Goal: Task Accomplishment & Management: Manage account settings

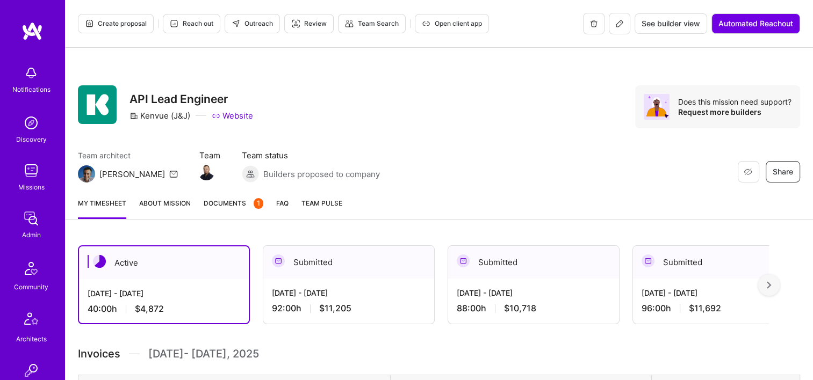
click at [37, 219] on link "Admin" at bounding box center [31, 224] width 67 height 33
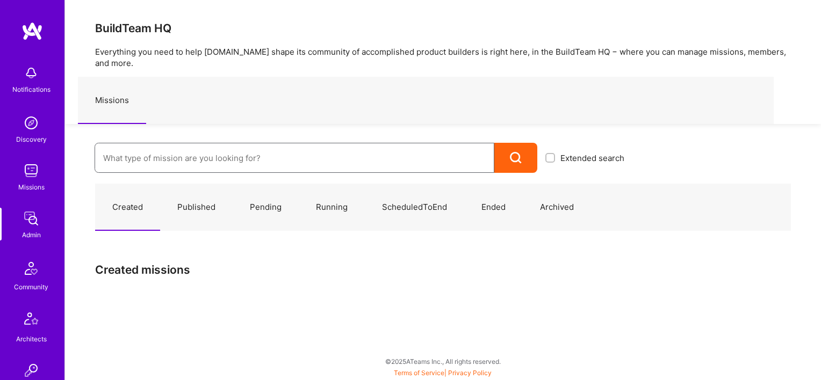
click at [246, 152] on input at bounding box center [294, 158] width 383 height 27
paste input "Sepana: Decentralized search infrastructure for blockchains and web3"
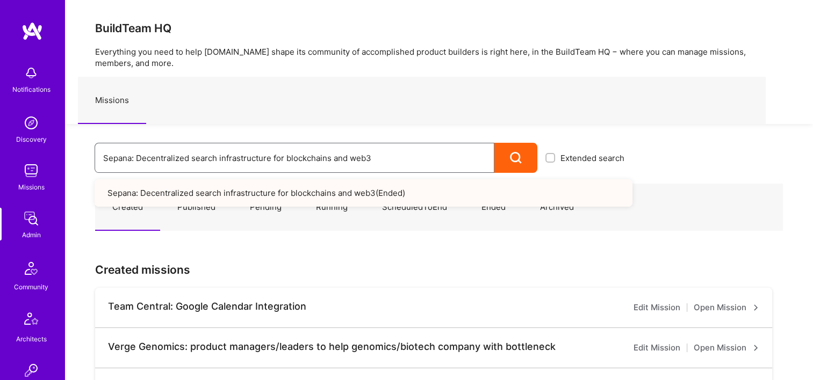
drag, startPoint x: 363, startPoint y: 157, endPoint x: 7, endPoint y: 141, distance: 356.6
paste input "3i Capital: Company's core web-based platform"
drag, startPoint x: 293, startPoint y: 156, endPoint x: 91, endPoint y: 161, distance: 201.5
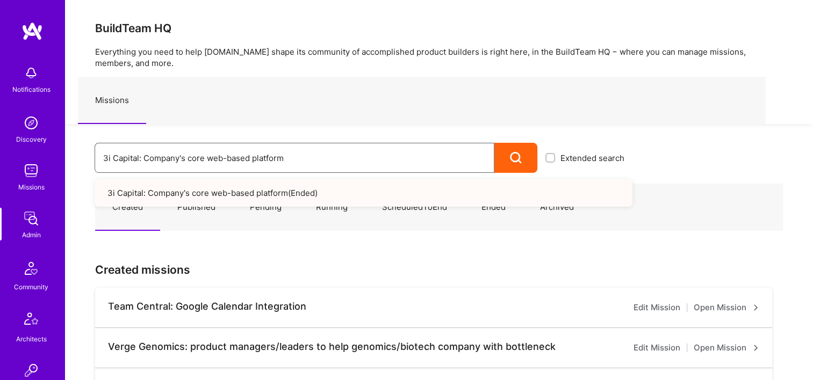
paste input "AI Chatbot for language learning"
type input "AI Chatbot for language learning"
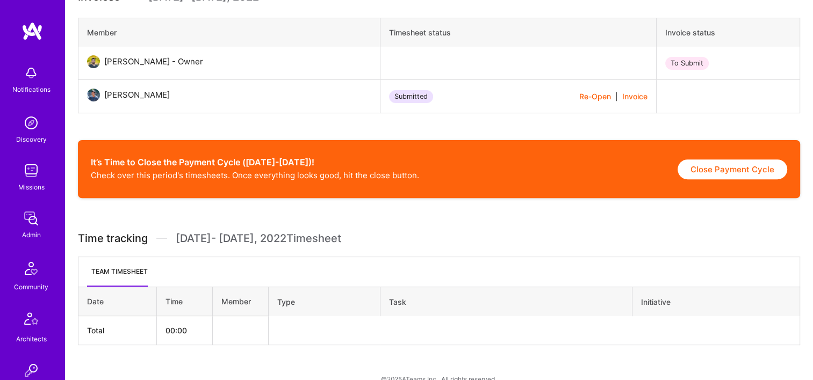
scroll to position [160, 0]
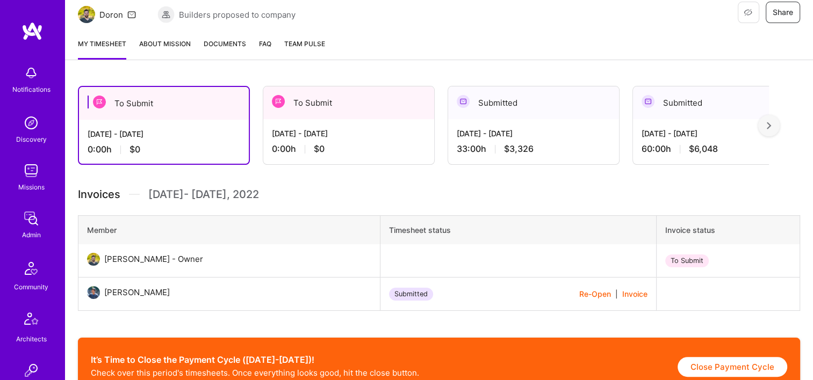
click at [230, 39] on span "Documents" at bounding box center [225, 43] width 42 height 11
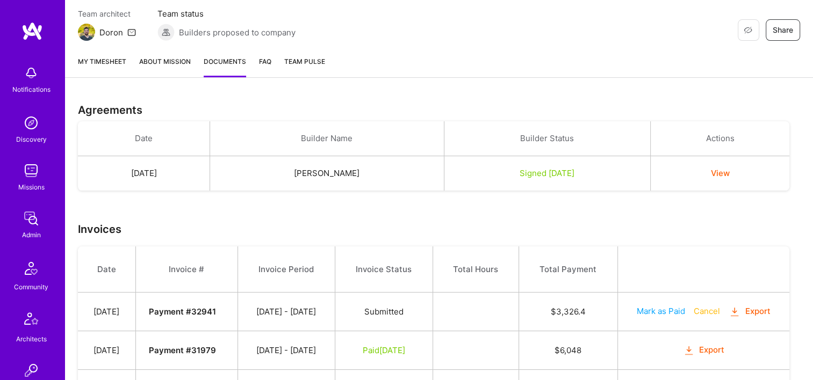
scroll to position [269, 0]
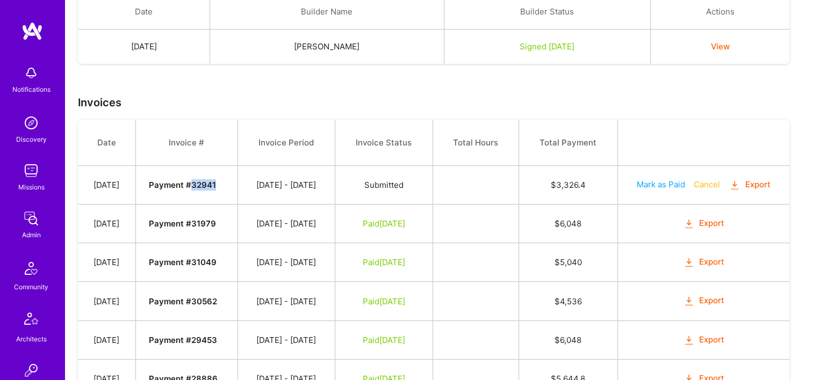
drag, startPoint x: 227, startPoint y: 187, endPoint x: 212, endPoint y: 187, distance: 14.5
click at [212, 187] on td "Payment # 32941" at bounding box center [186, 185] width 102 height 39
copy strong "32941"
click at [462, 158] on th "Total Hours" at bounding box center [475, 143] width 86 height 46
drag, startPoint x: 582, startPoint y: 184, endPoint x: 568, endPoint y: 183, distance: 14.5
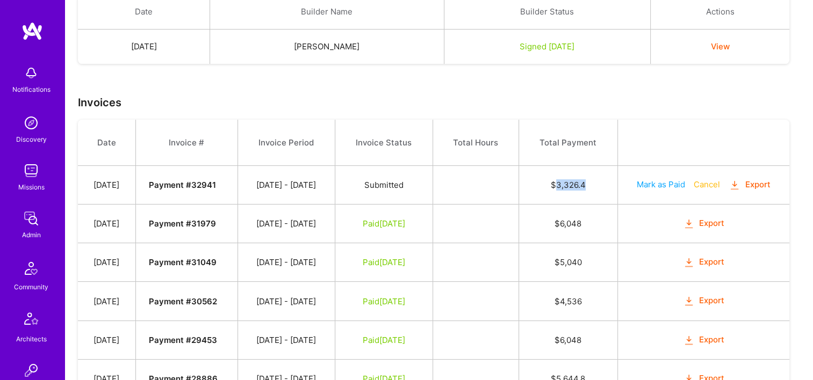
click at [568, 183] on td "$ 3,326.4" at bounding box center [567, 185] width 99 height 39
copy td "3,326.4"
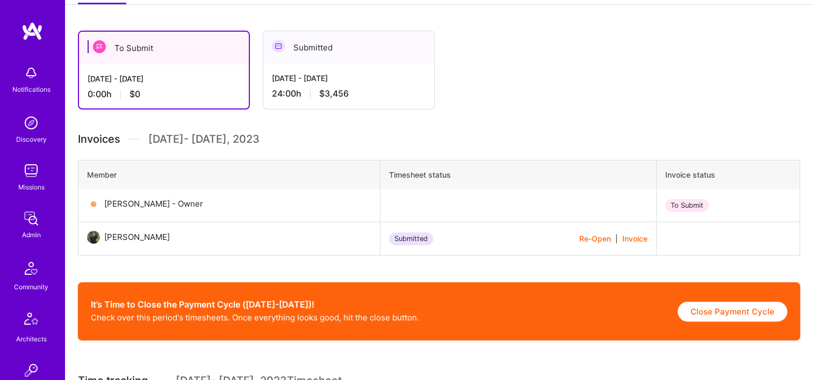
scroll to position [107, 0]
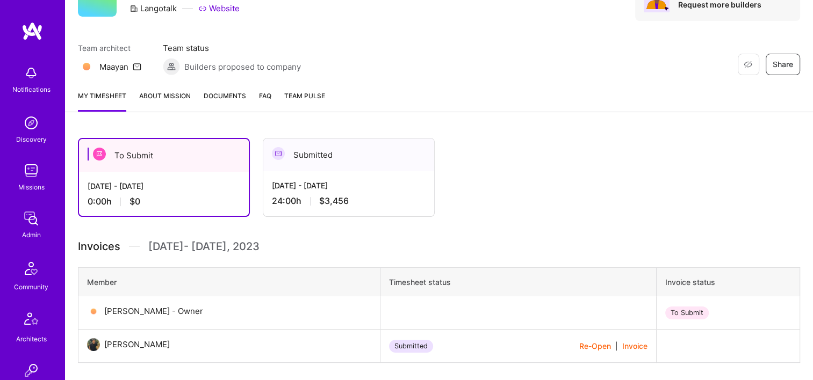
click at [211, 98] on span "Documents" at bounding box center [225, 95] width 42 height 11
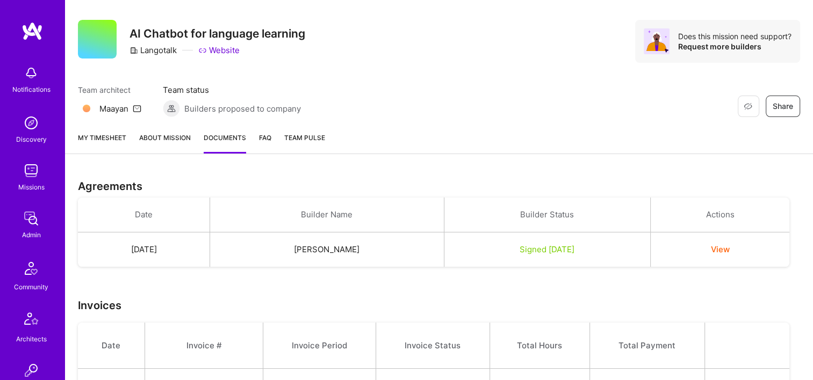
scroll to position [128, 0]
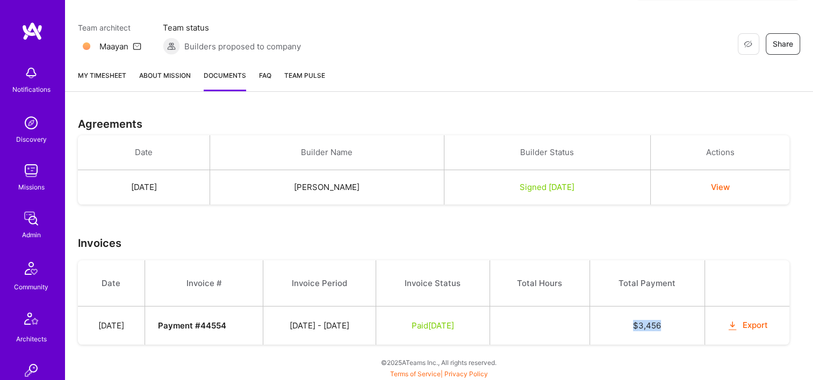
drag, startPoint x: 670, startPoint y: 322, endPoint x: 643, endPoint y: 325, distance: 27.5
click at [643, 325] on td "$ 3,456" at bounding box center [646, 326] width 115 height 39
copy td "$ 3,456"
